Goal: Task Accomplishment & Management: Manage account settings

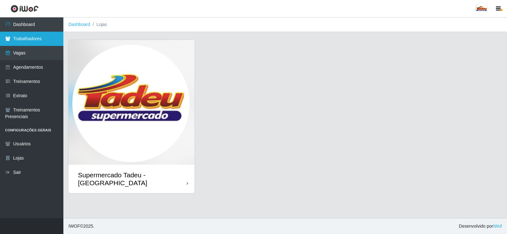
click at [33, 42] on link "Trabalhadores" at bounding box center [31, 39] width 63 height 14
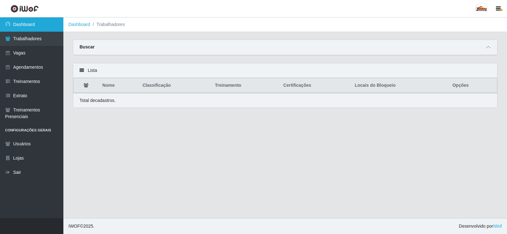
click at [39, 23] on link "Dashboard" at bounding box center [31, 24] width 63 height 14
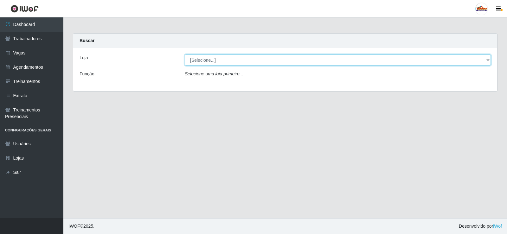
click at [210, 59] on select "[Selecione...] Supermercado Tadeu - [GEOGRAPHIC_DATA]" at bounding box center [338, 59] width 306 height 11
select select "195"
click at [185, 54] on select "[Selecione...] Supermercado Tadeu - [GEOGRAPHIC_DATA]" at bounding box center [338, 59] width 306 height 11
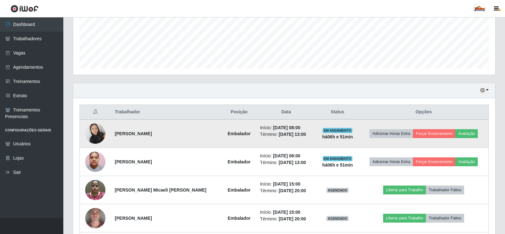
scroll to position [158, 0]
click at [464, 131] on button "Avaliação" at bounding box center [466, 133] width 22 height 9
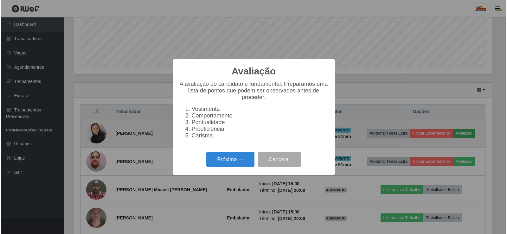
scroll to position [131, 419]
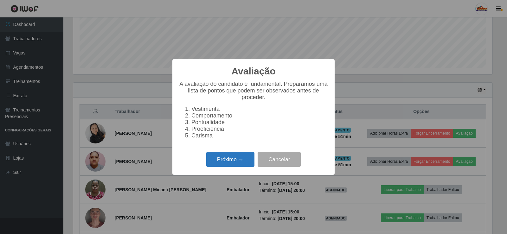
click at [222, 162] on button "Próximo →" at bounding box center [230, 159] width 48 height 15
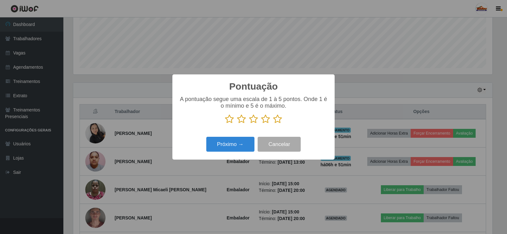
drag, startPoint x: 276, startPoint y: 121, endPoint x: 264, endPoint y: 132, distance: 16.1
click at [276, 121] on icon at bounding box center [277, 119] width 9 height 10
click at [273, 124] on input "radio" at bounding box center [273, 124] width 0 height 0
click at [238, 144] on button "Próximo →" at bounding box center [230, 144] width 48 height 15
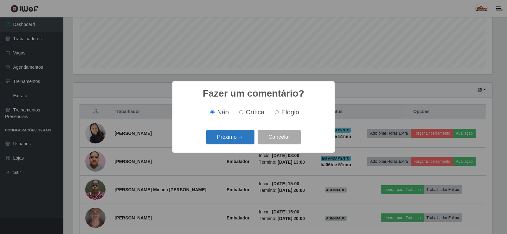
click at [236, 141] on button "Próximo →" at bounding box center [230, 137] width 48 height 15
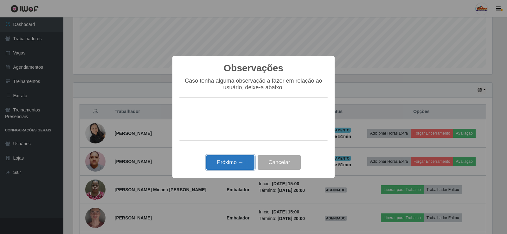
drag, startPoint x: 236, startPoint y: 159, endPoint x: 233, endPoint y: 159, distance: 3.5
click at [235, 159] on button "Próximo →" at bounding box center [230, 162] width 48 height 15
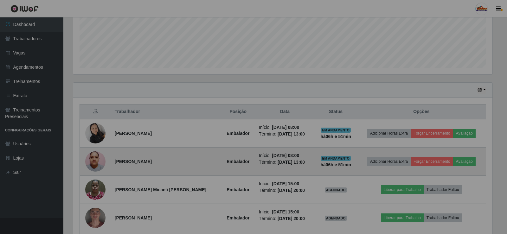
scroll to position [131, 422]
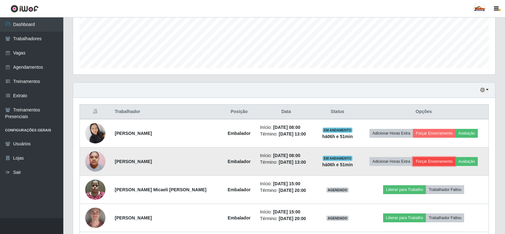
click at [434, 163] on button "Forçar Encerramento" at bounding box center [434, 161] width 42 height 9
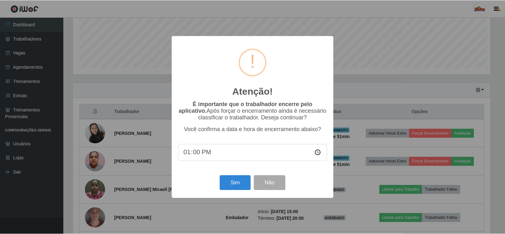
scroll to position [131, 419]
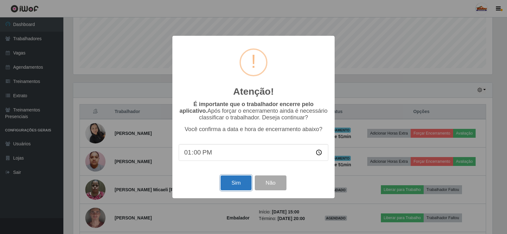
click at [243, 180] on button "Sim" at bounding box center [235, 182] width 31 height 15
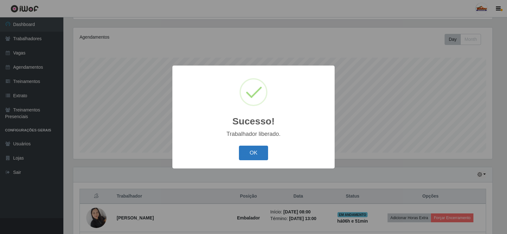
click at [255, 149] on button "OK" at bounding box center [253, 153] width 29 height 15
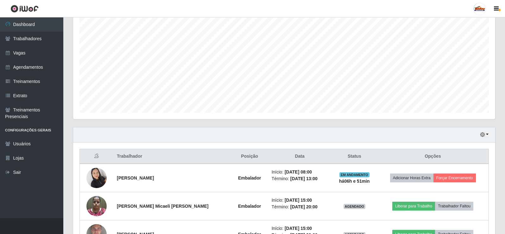
scroll to position [187, 0]
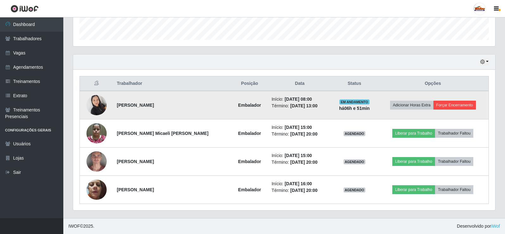
drag, startPoint x: 449, startPoint y: 99, endPoint x: 441, endPoint y: 102, distance: 8.9
click at [449, 99] on td "Adicionar Horas Extra Forçar Encerramento" at bounding box center [432, 105] width 111 height 29
click at [439, 104] on button "Forçar Encerramento" at bounding box center [455, 105] width 42 height 9
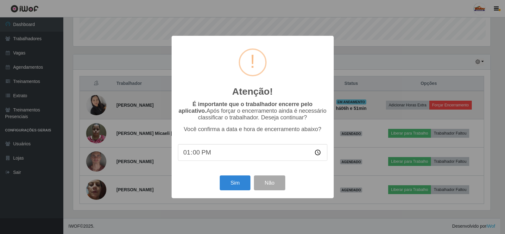
scroll to position [131, 419]
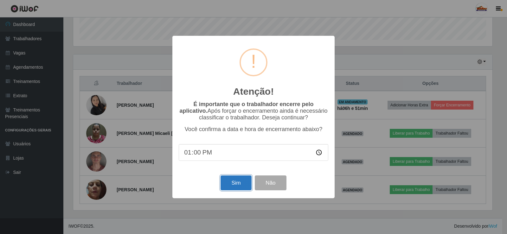
click at [239, 187] on button "Sim" at bounding box center [235, 182] width 31 height 15
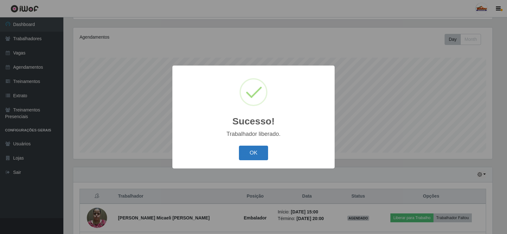
click at [253, 150] on button "OK" at bounding box center [253, 153] width 29 height 15
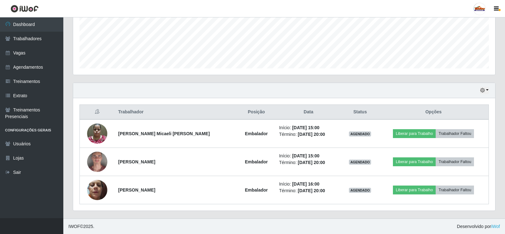
scroll to position [158, 0]
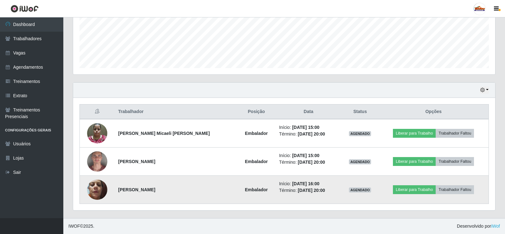
click at [97, 192] on img at bounding box center [97, 189] width 20 height 27
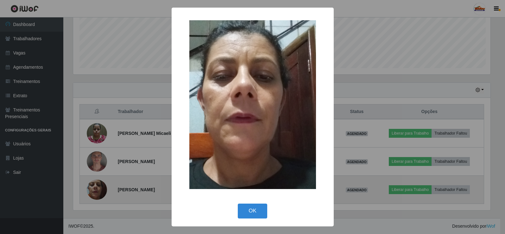
scroll to position [0, 0]
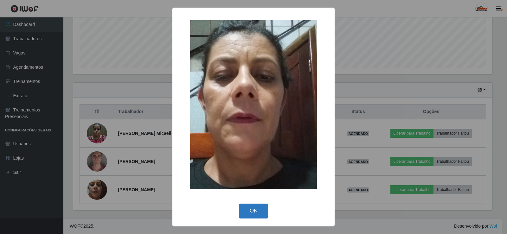
click at [253, 204] on button "OK" at bounding box center [253, 211] width 29 height 15
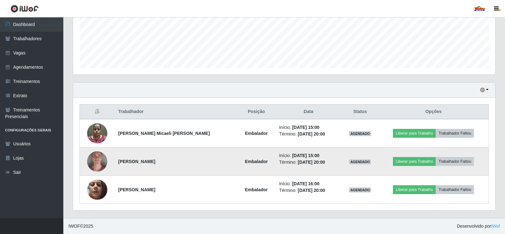
click at [100, 163] on img at bounding box center [97, 162] width 20 height 42
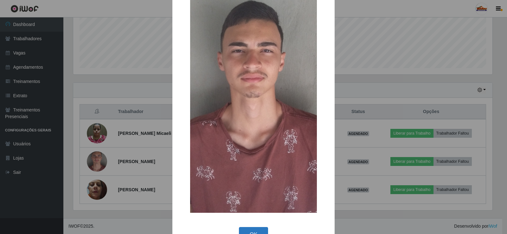
click at [243, 228] on button "OK" at bounding box center [253, 234] width 29 height 15
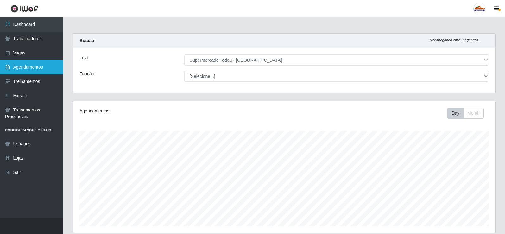
click at [20, 66] on link "Agendamentos" at bounding box center [31, 67] width 63 height 14
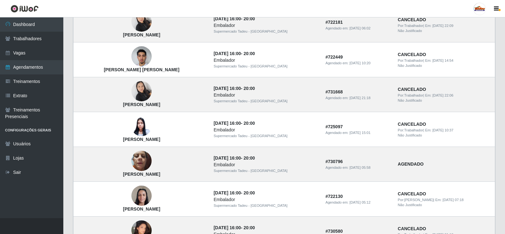
scroll to position [412, 0]
